Goal: Information Seeking & Learning: Learn about a topic

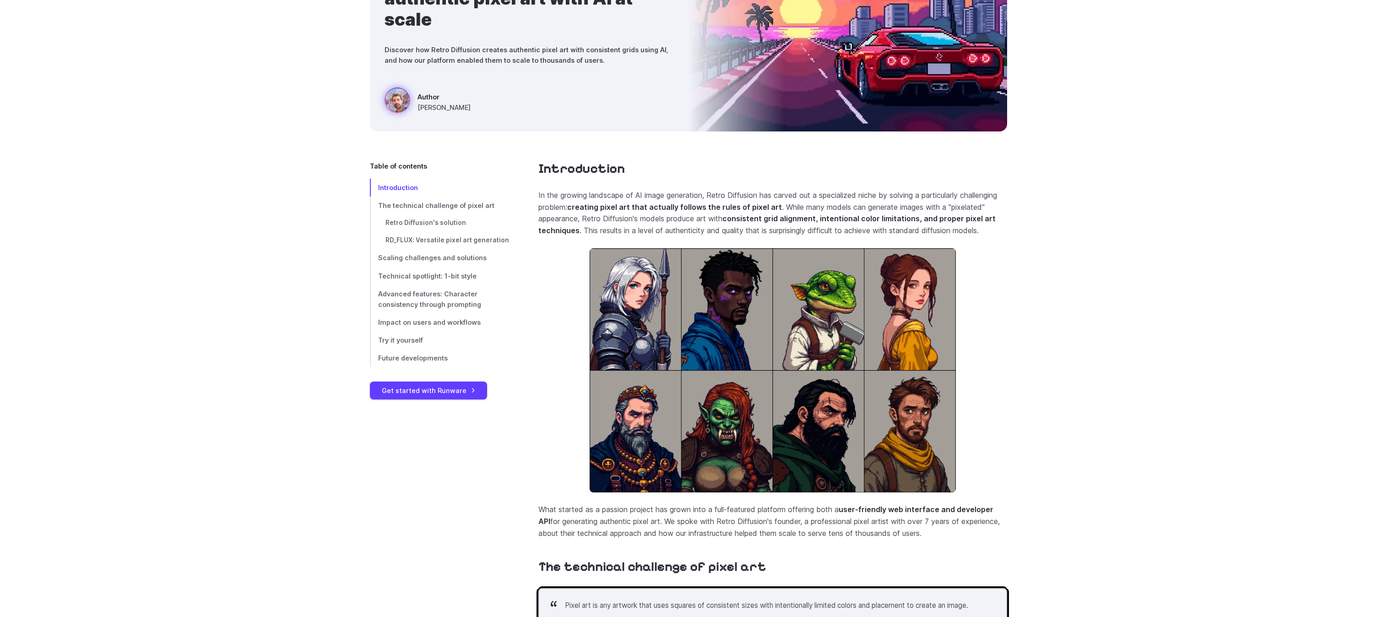
scroll to position [161, 0]
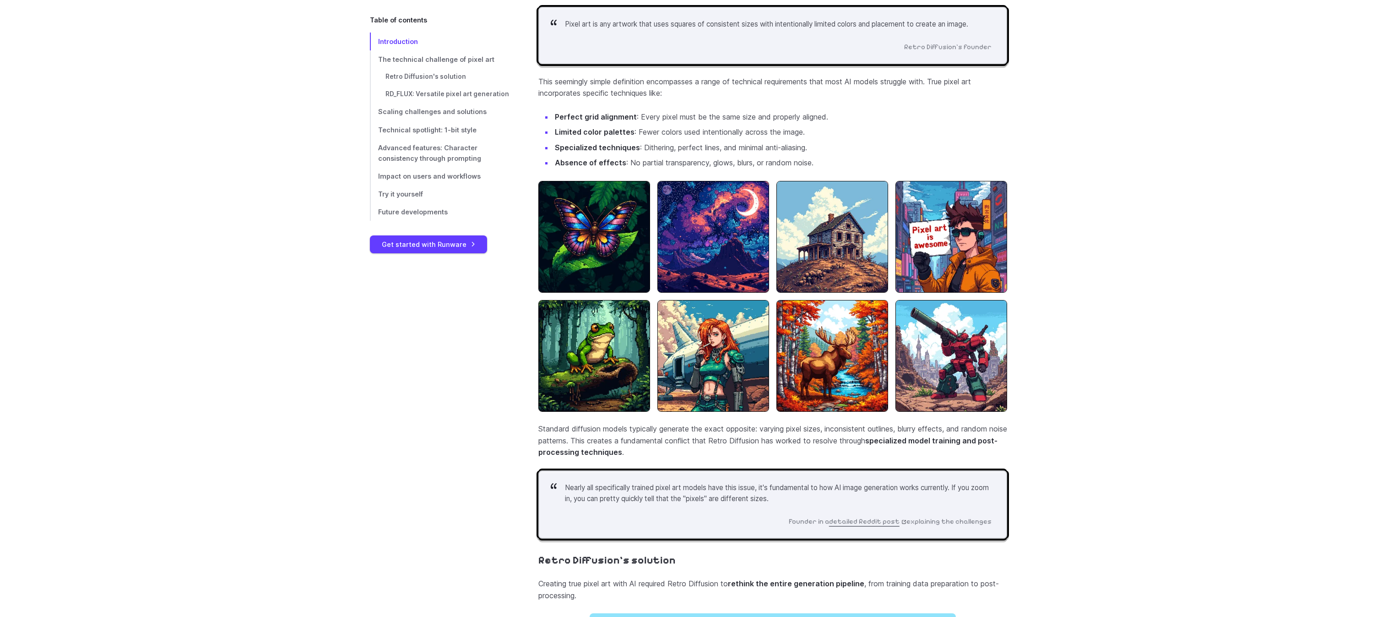
scroll to position [667, 0]
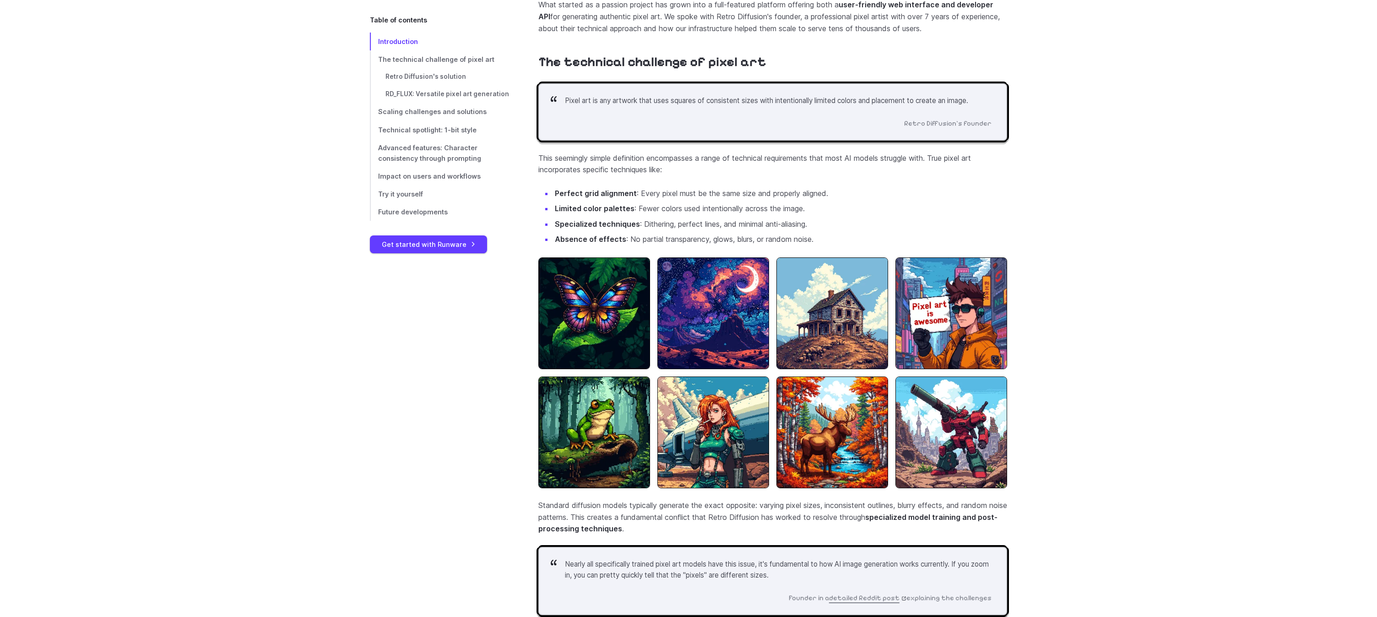
click at [660, 215] on li "Limited color palettes : Fewer colors used intentionally across the image." at bounding box center [780, 209] width 454 height 12
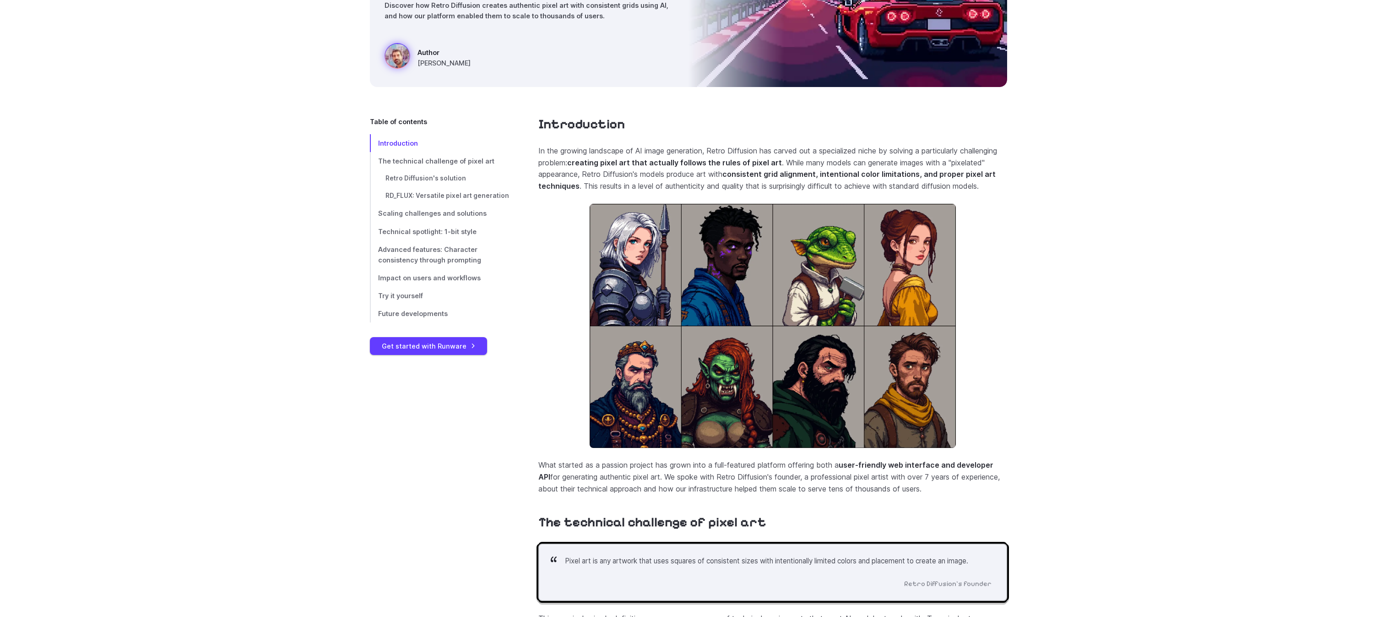
scroll to position [136, 0]
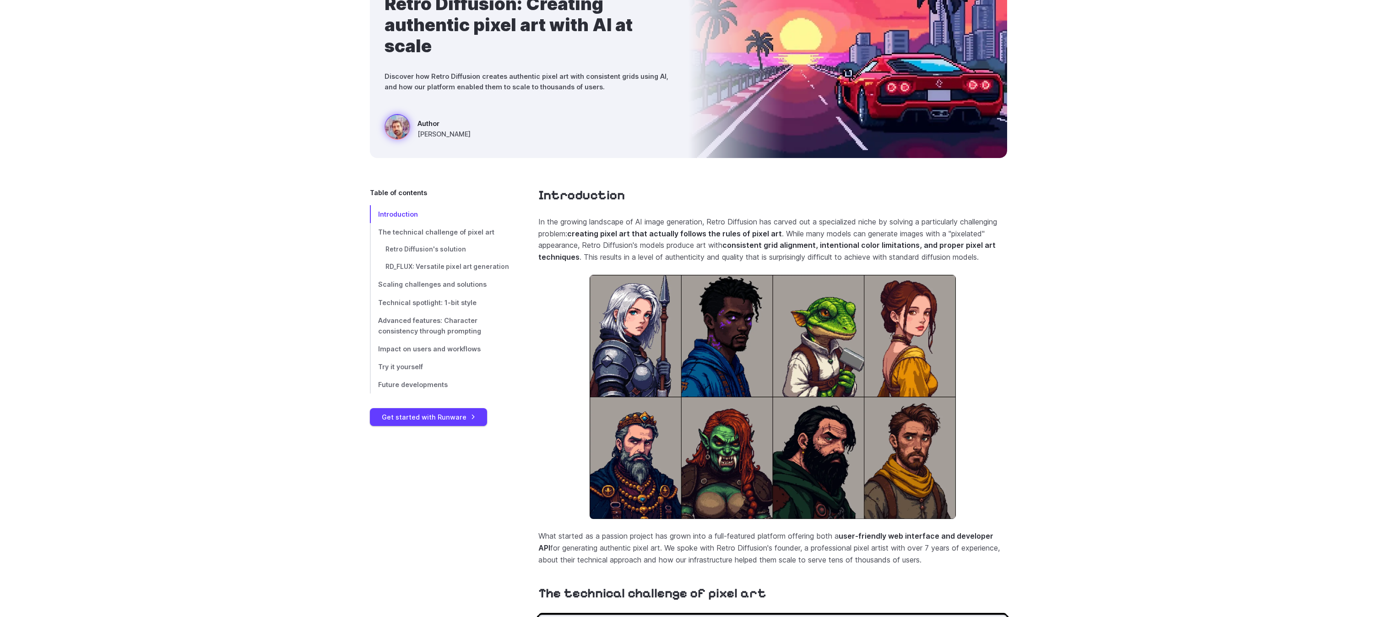
click at [721, 198] on h2 "Introduction" at bounding box center [772, 195] width 469 height 16
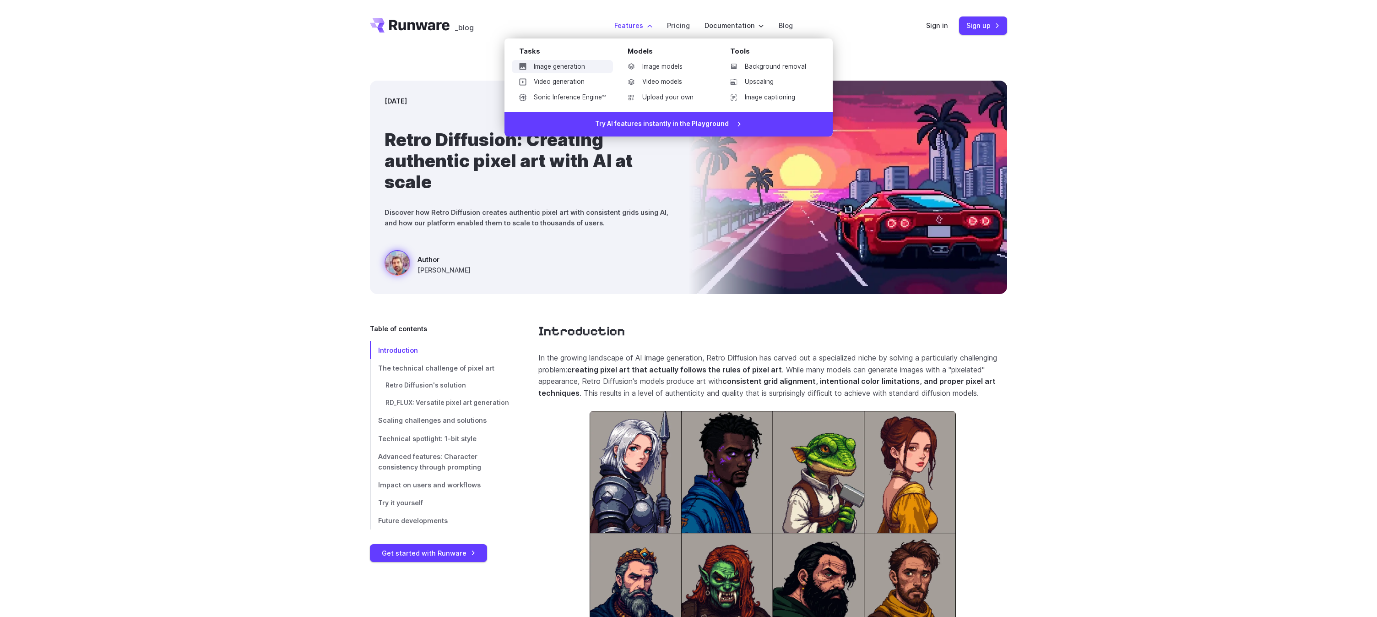
click at [564, 65] on link "Image generation" at bounding box center [562, 67] width 101 height 14
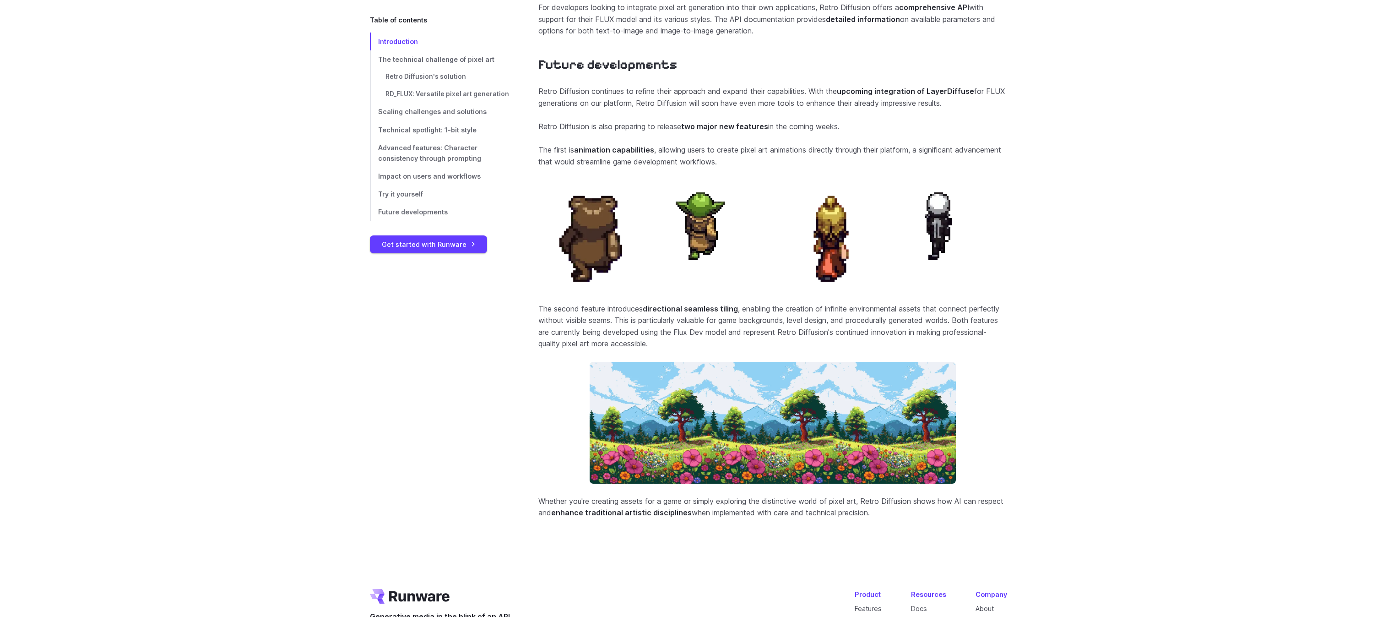
scroll to position [3627, 0]
click at [980, 334] on p "The second feature introduces directional seamless tiling , enabling the creati…" at bounding box center [772, 326] width 469 height 47
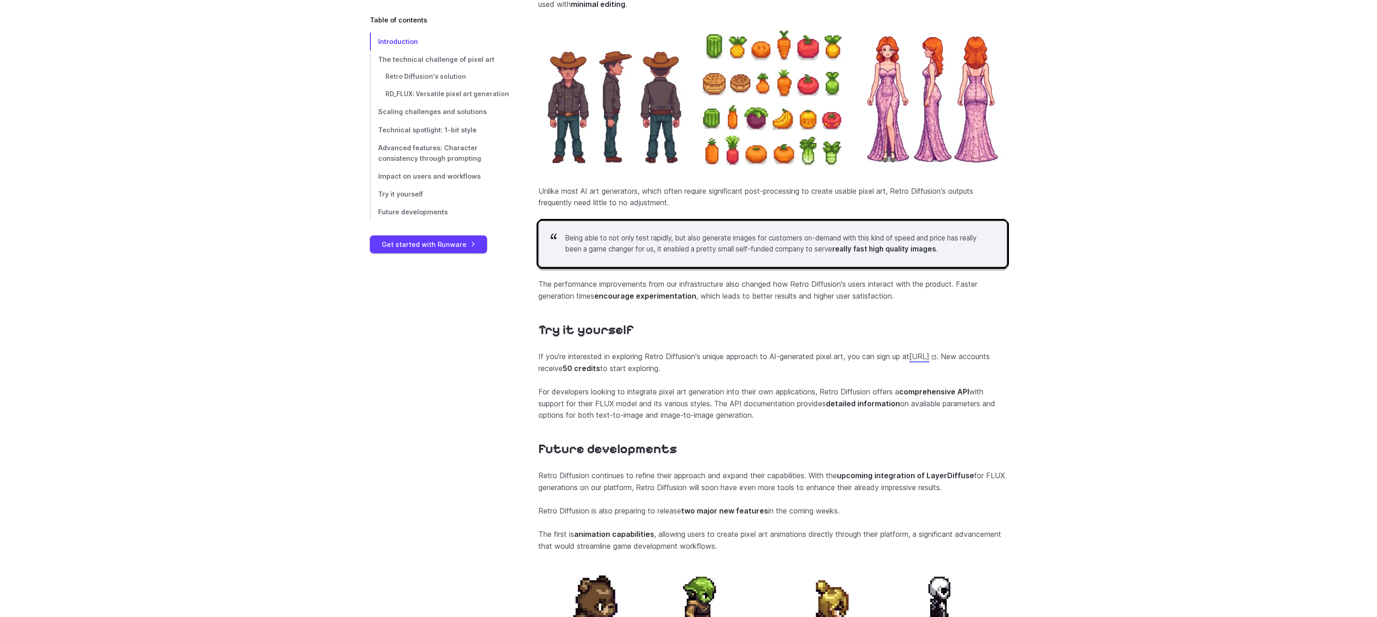
scroll to position [3130, 0]
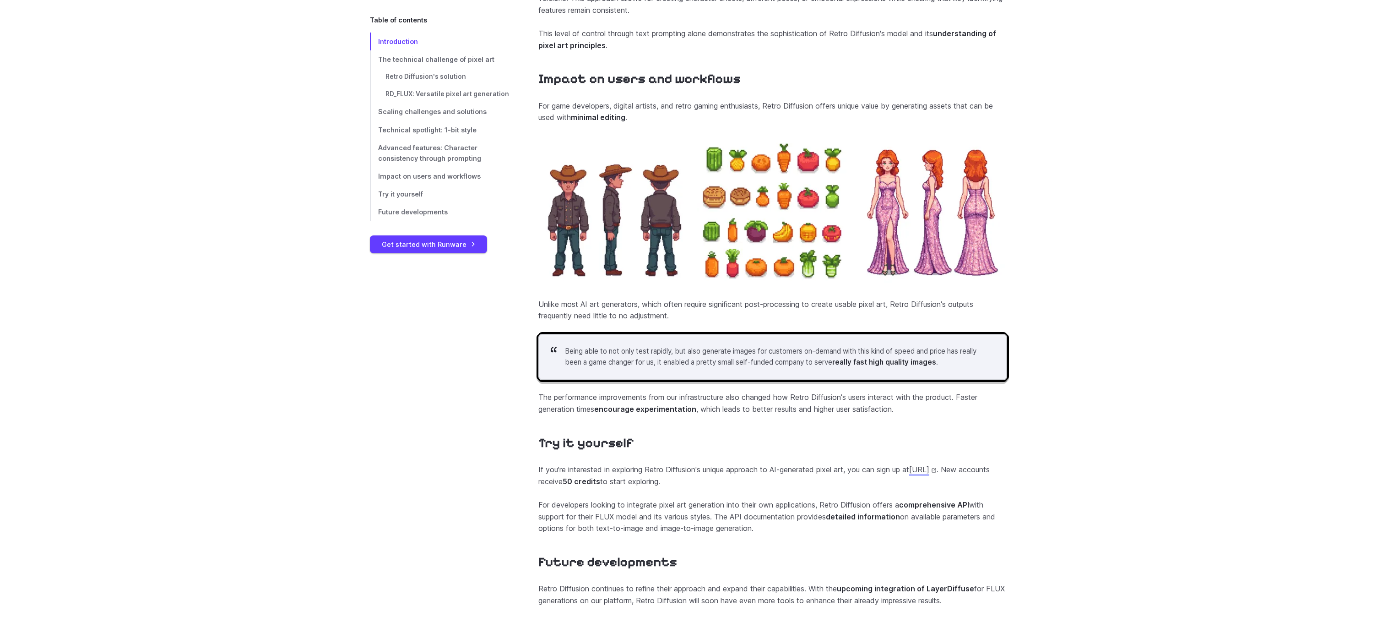
click at [594, 322] on p "Unlike most AI art generators, which often require significant post-processing …" at bounding box center [772, 309] width 469 height 23
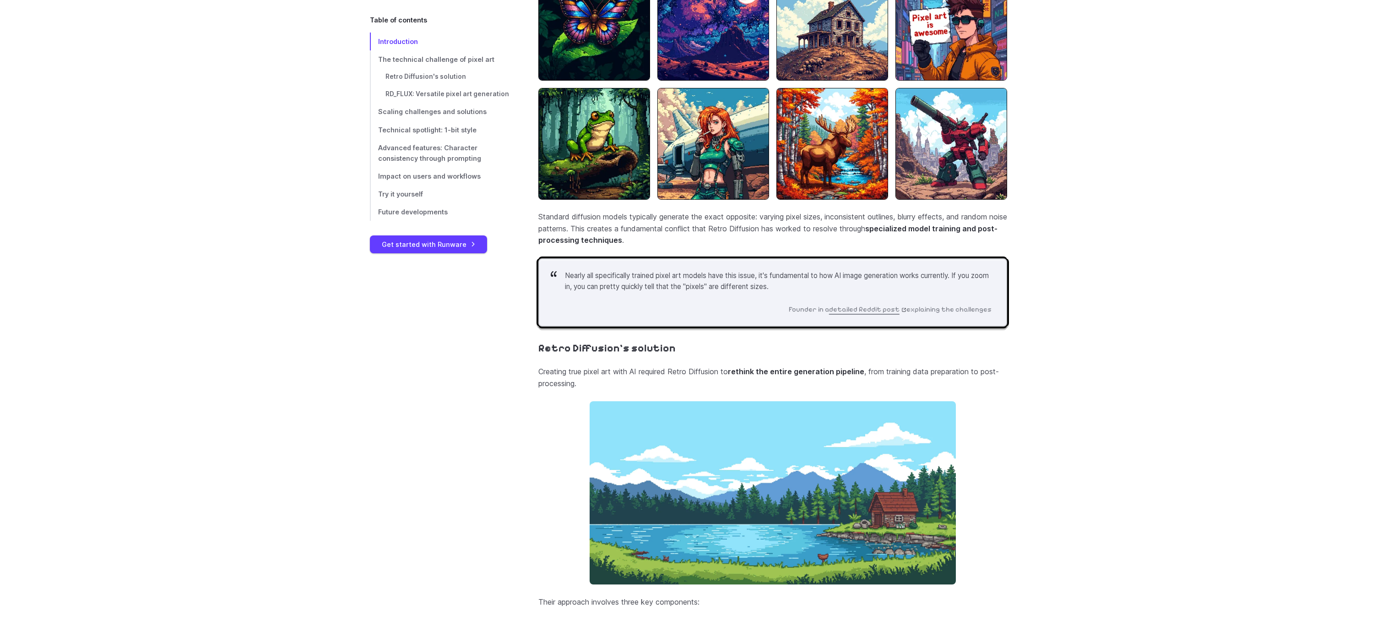
scroll to position [954, 0]
